Goal: Check status: Check status

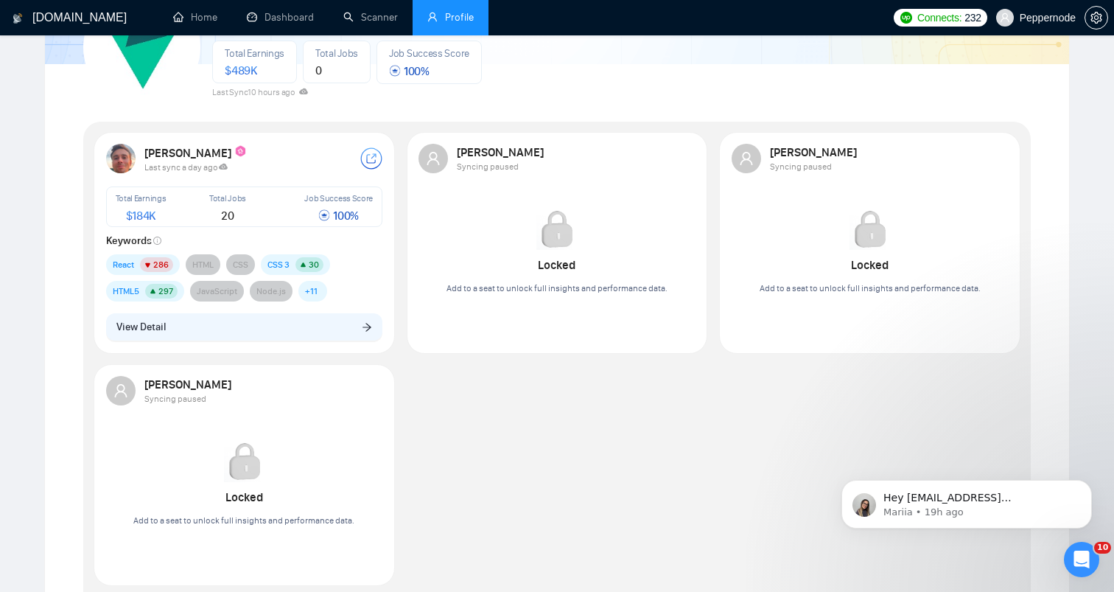
scroll to position [147, 0]
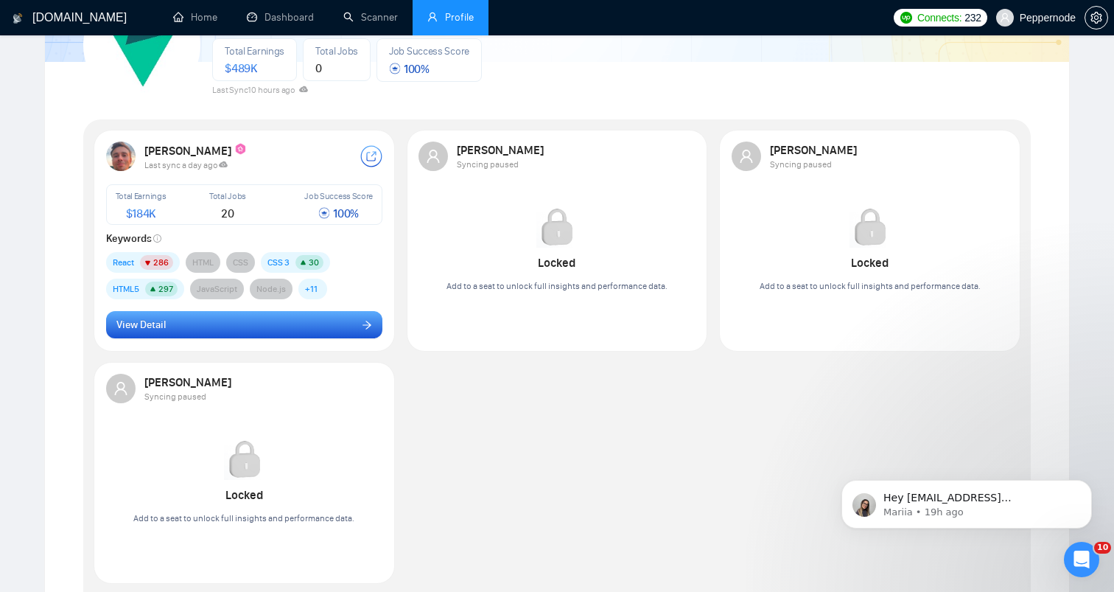
click at [339, 321] on button "View Detail" at bounding box center [244, 325] width 277 height 28
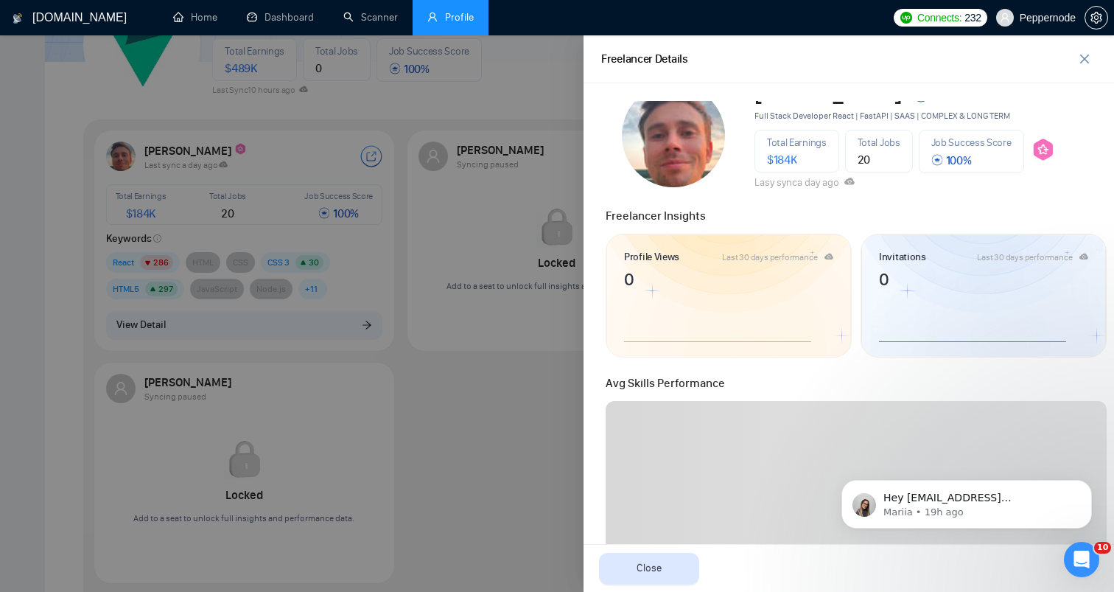
scroll to position [0, 0]
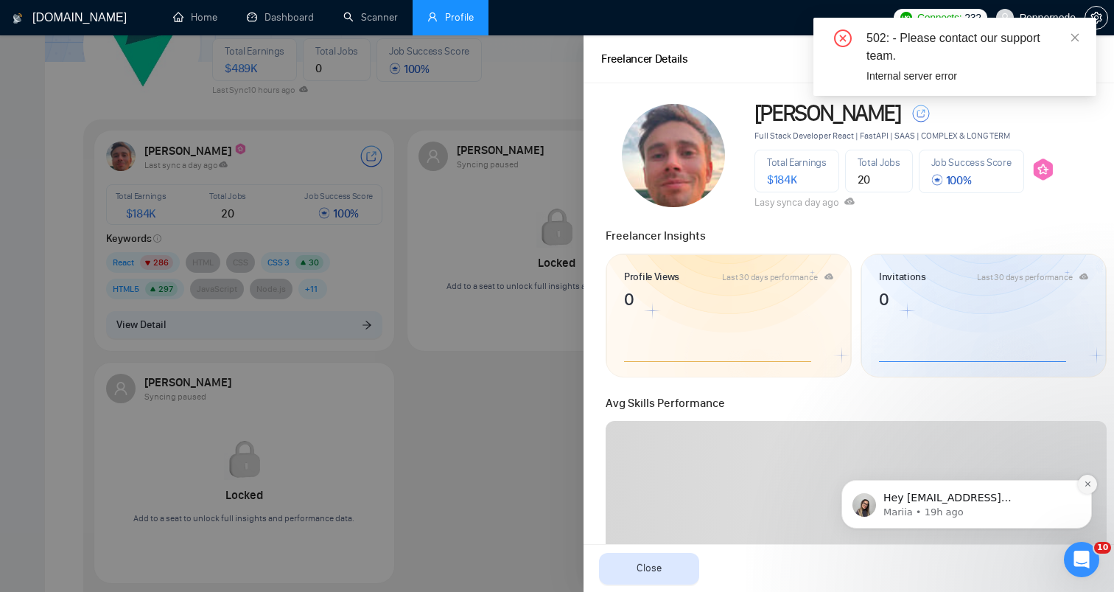
click at [1086, 480] on icon "Dismiss notification" at bounding box center [1088, 484] width 8 height 8
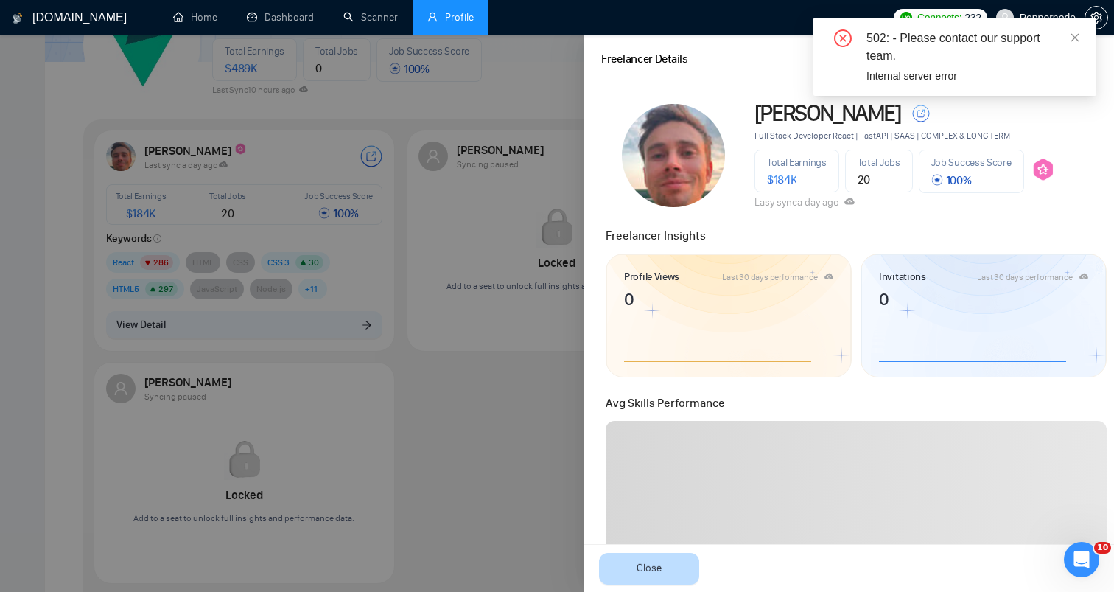
click at [645, 560] on span "Close" at bounding box center [649, 568] width 25 height 16
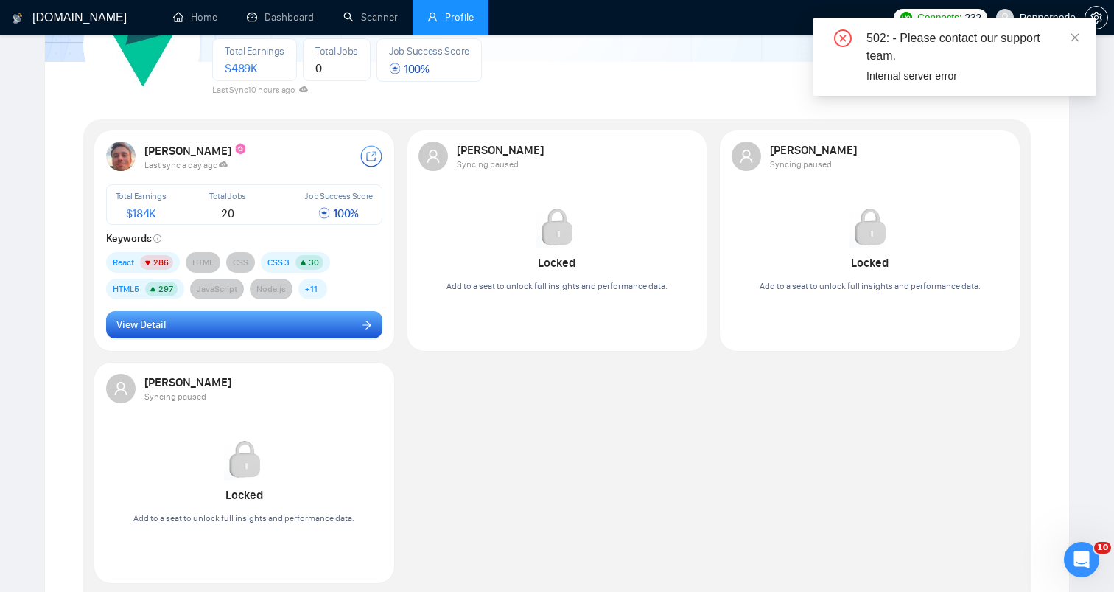
click at [344, 332] on button "View Detail" at bounding box center [244, 325] width 277 height 28
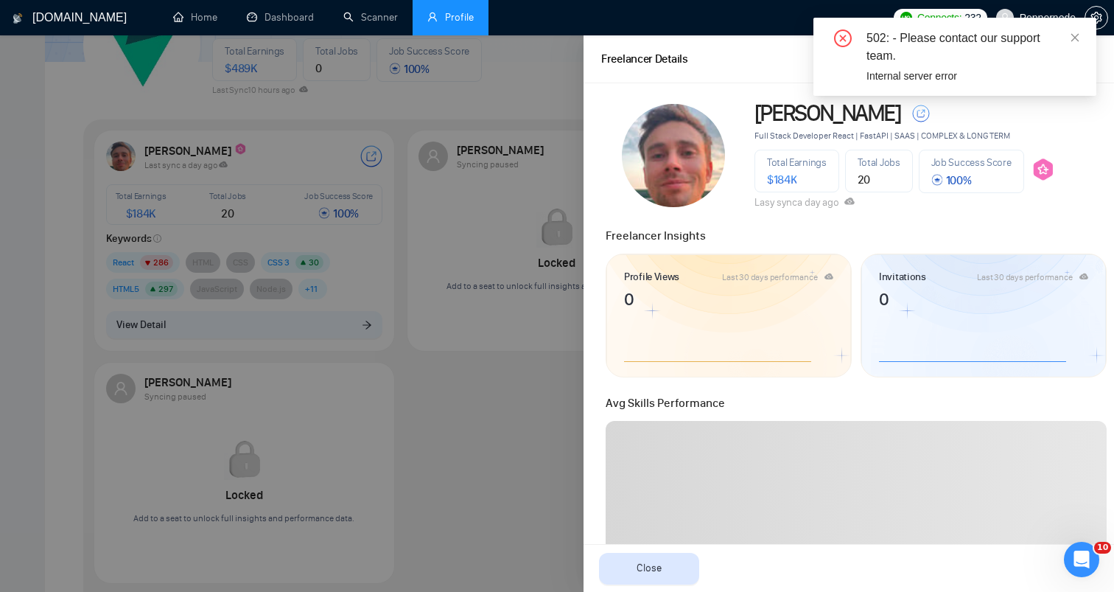
click at [528, 284] on div at bounding box center [557, 313] width 1114 height 556
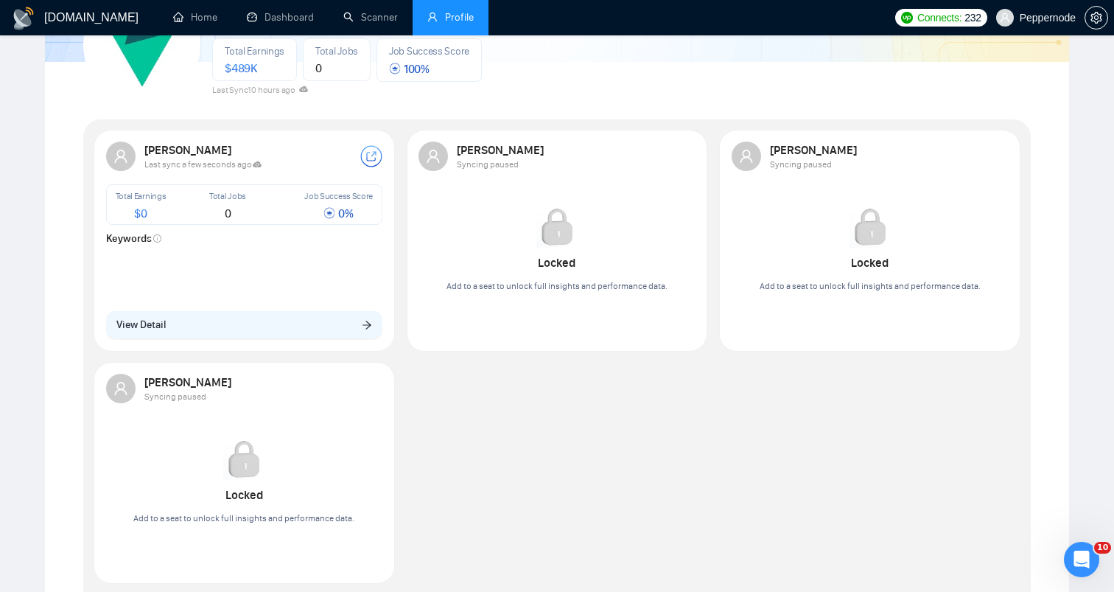
click at [264, 167] on div "Last sync a few seconds ago" at bounding box center [252, 163] width 216 height 13
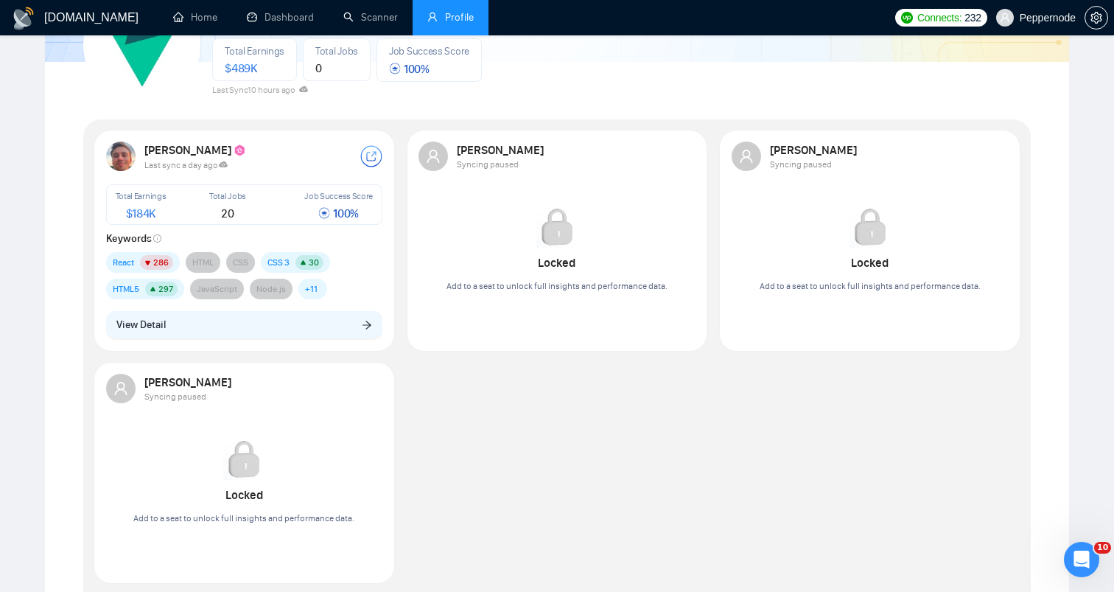
click at [222, 165] on icon at bounding box center [223, 164] width 9 height 6
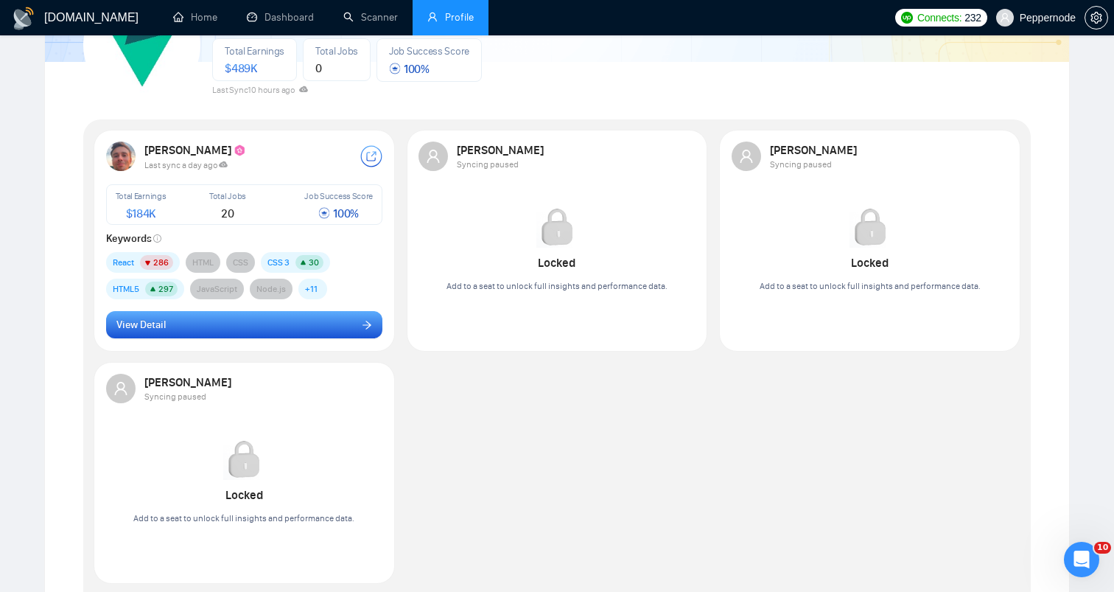
click at [257, 326] on button "View Detail" at bounding box center [244, 325] width 277 height 28
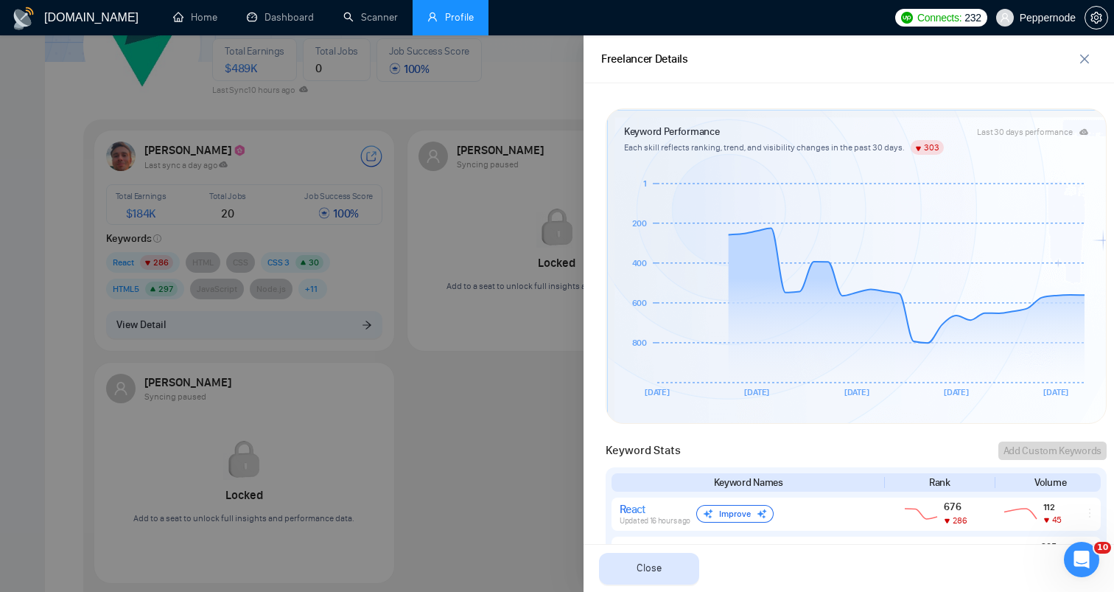
scroll to position [251, 0]
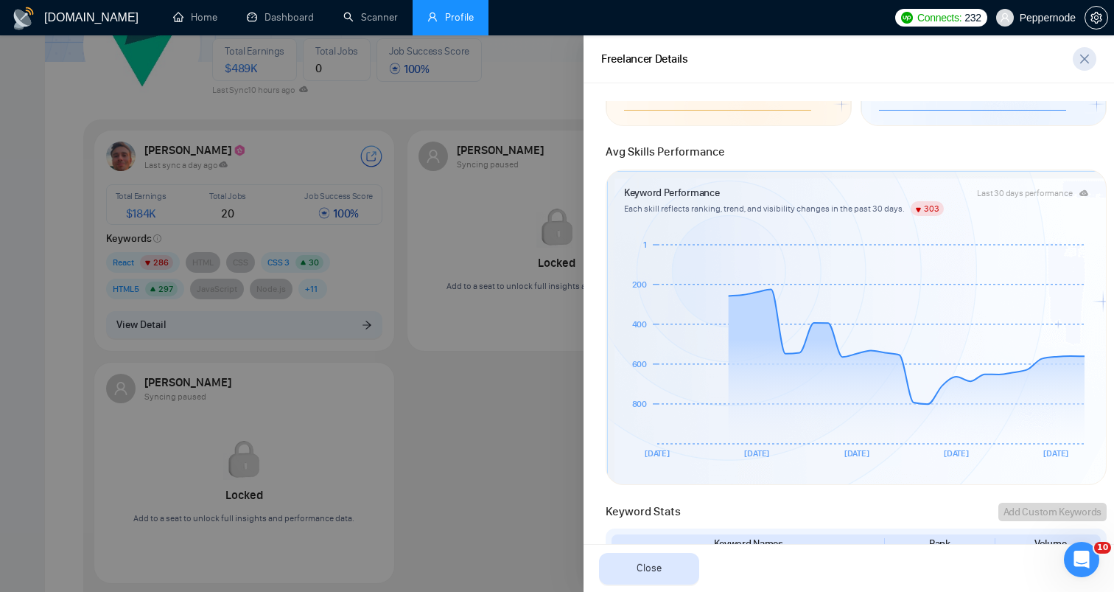
click at [1083, 59] on icon "close" at bounding box center [1085, 59] width 12 height 12
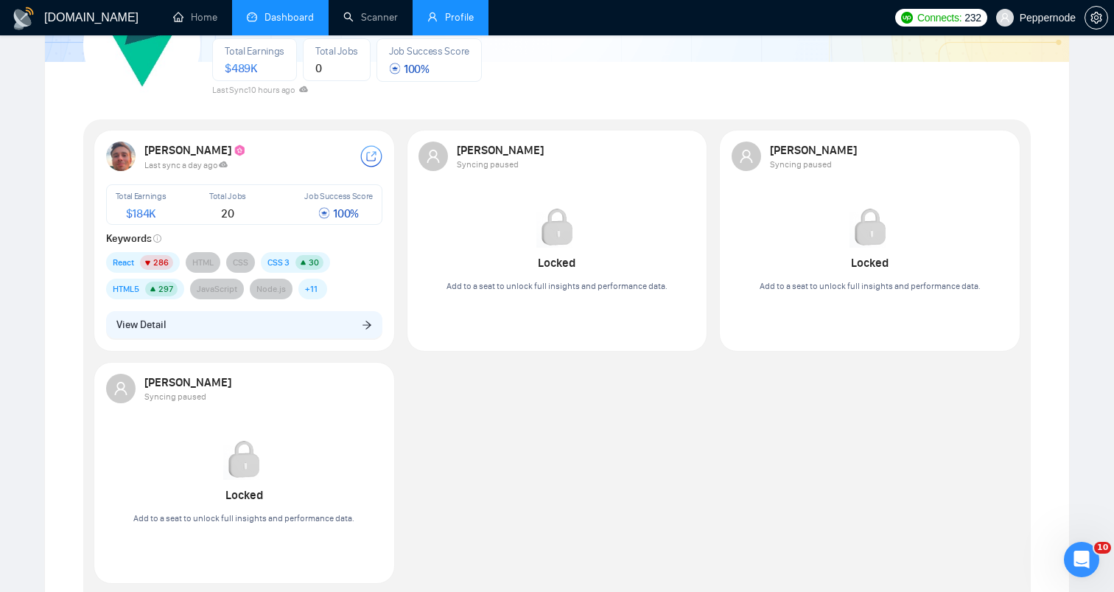
click at [314, 11] on link "Dashboard" at bounding box center [280, 17] width 67 height 13
